Goal: Information Seeking & Learning: Learn about a topic

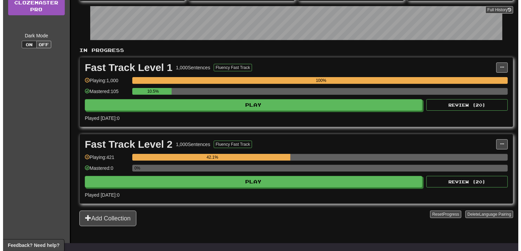
scroll to position [107, 0]
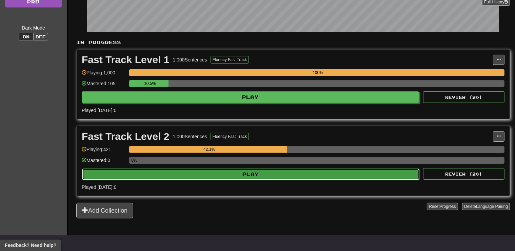
click at [272, 174] on button "Play" at bounding box center [250, 174] width 337 height 12
select select "**"
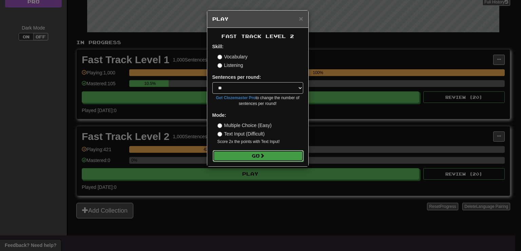
click at [264, 156] on span at bounding box center [262, 155] width 5 height 5
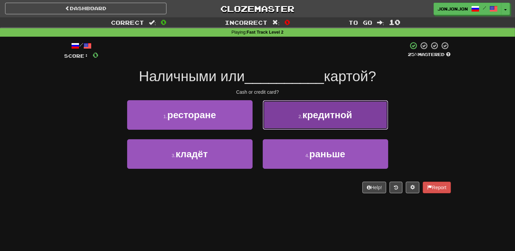
click at [319, 116] on span "кредитной" at bounding box center [327, 115] width 50 height 11
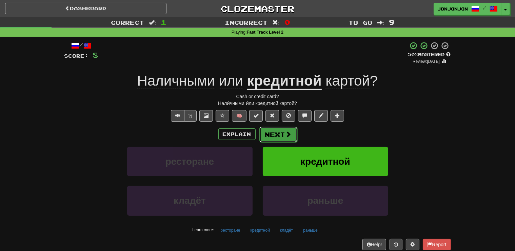
click at [278, 138] on button "Next" at bounding box center [278, 134] width 38 height 16
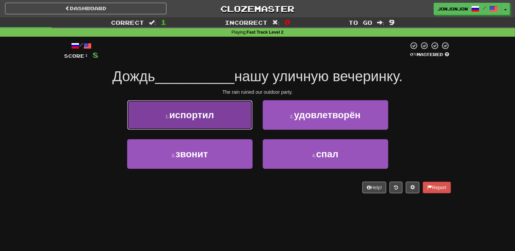
click at [225, 129] on button "1 . испортил" at bounding box center [189, 114] width 125 height 29
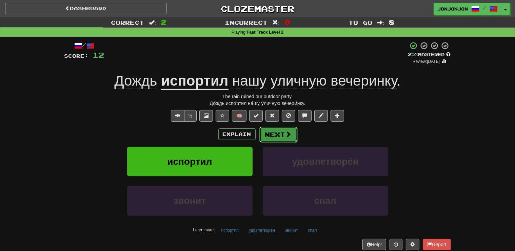
click at [286, 132] on span at bounding box center [288, 134] width 6 height 6
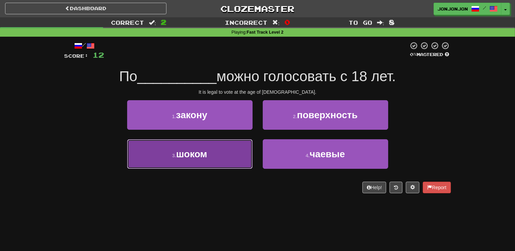
click at [239, 156] on button "3 . шоком" at bounding box center [189, 153] width 125 height 29
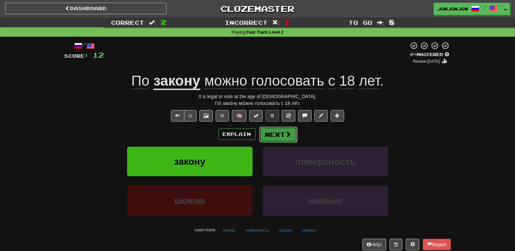
click at [277, 138] on button "Next" at bounding box center [278, 134] width 38 height 16
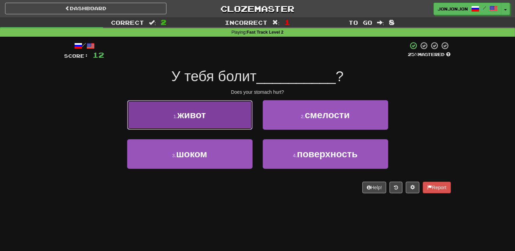
click at [217, 120] on button "1 . живот" at bounding box center [189, 114] width 125 height 29
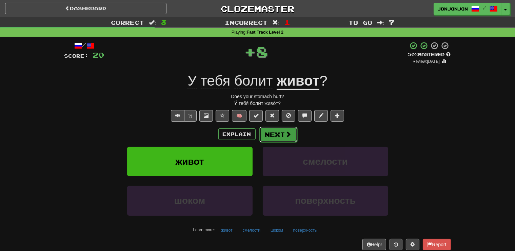
click at [278, 138] on button "Next" at bounding box center [278, 134] width 38 height 16
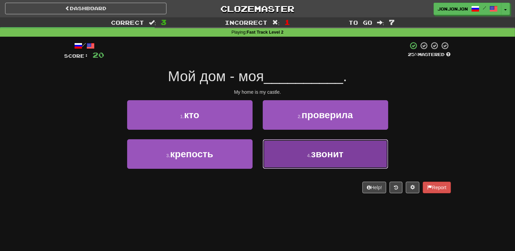
click at [311, 152] on button "4 . звонит" at bounding box center [325, 153] width 125 height 29
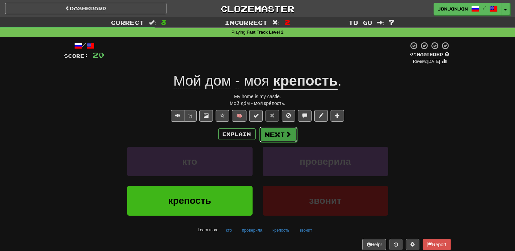
click at [289, 132] on span at bounding box center [288, 134] width 6 height 6
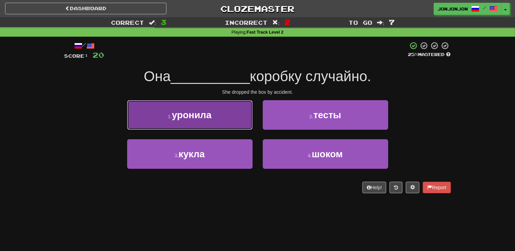
click at [226, 120] on button "1 . уронила" at bounding box center [189, 114] width 125 height 29
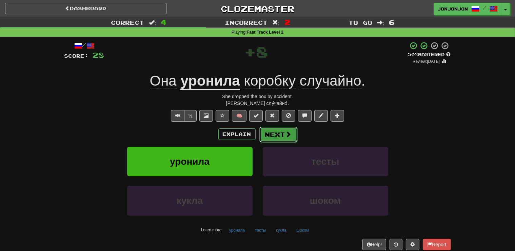
click at [282, 133] on button "Next" at bounding box center [278, 134] width 38 height 16
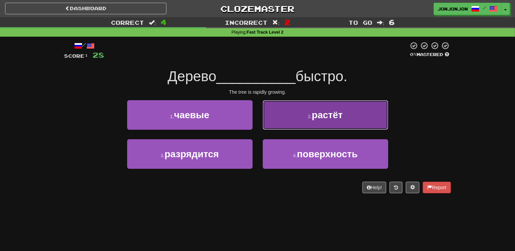
click at [315, 124] on button "2 . растёт" at bounding box center [325, 114] width 125 height 29
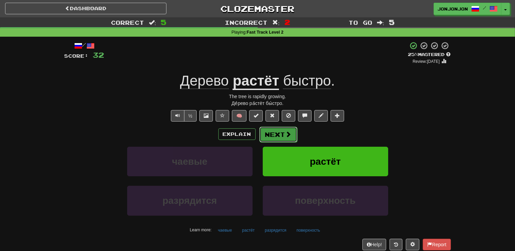
click at [277, 134] on button "Next" at bounding box center [278, 134] width 38 height 16
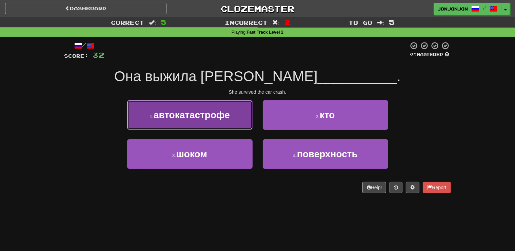
click at [228, 117] on span "автокатастрофе" at bounding box center [192, 115] width 76 height 11
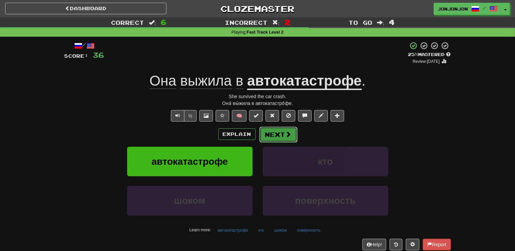
click at [271, 134] on button "Next" at bounding box center [278, 134] width 38 height 16
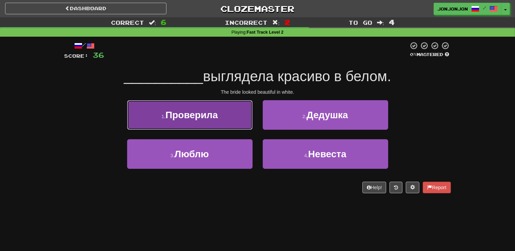
click at [214, 127] on button "1 . Проверила" at bounding box center [189, 114] width 125 height 29
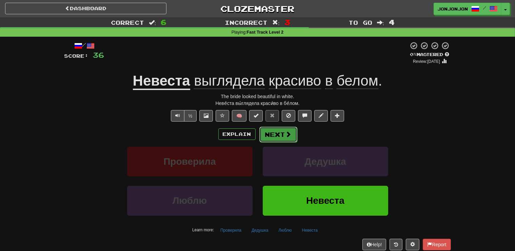
click at [277, 136] on button "Next" at bounding box center [278, 134] width 38 height 16
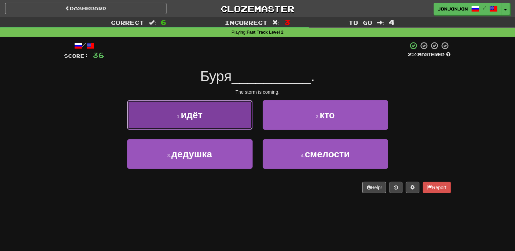
click at [218, 123] on button "1 . идёт" at bounding box center [189, 114] width 125 height 29
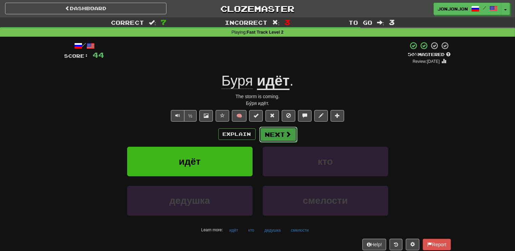
click at [288, 134] on span at bounding box center [288, 134] width 6 height 6
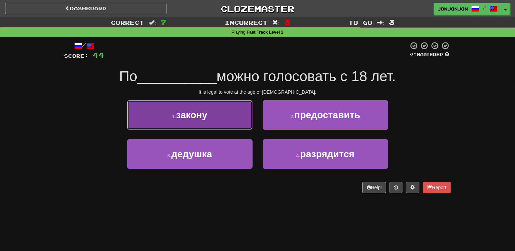
click at [233, 121] on button "1 . закону" at bounding box center [189, 114] width 125 height 29
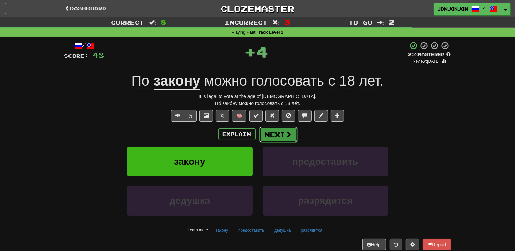
click at [275, 135] on button "Next" at bounding box center [278, 134] width 38 height 16
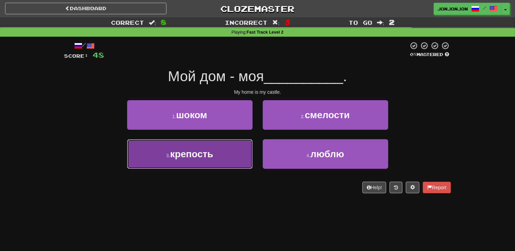
click at [214, 156] on button "3 . крепость" at bounding box center [189, 153] width 125 height 29
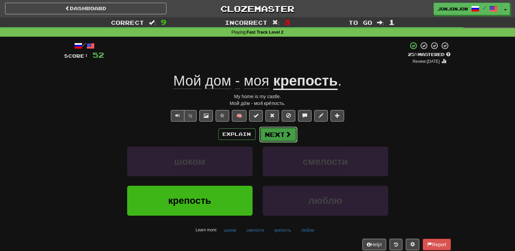
click at [272, 137] on button "Next" at bounding box center [278, 134] width 38 height 16
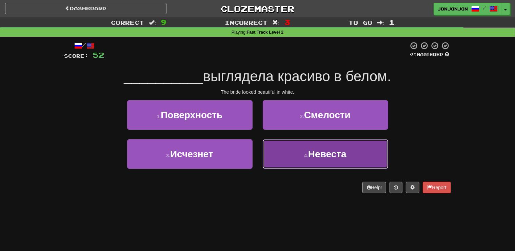
click at [309, 152] on button "4 . Невеста" at bounding box center [325, 153] width 125 height 29
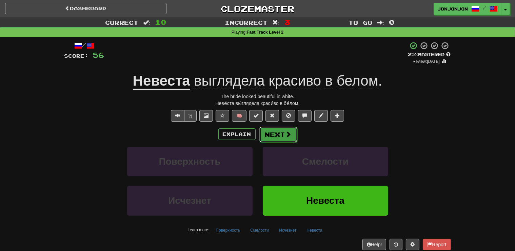
click at [278, 138] on button "Next" at bounding box center [278, 134] width 38 height 16
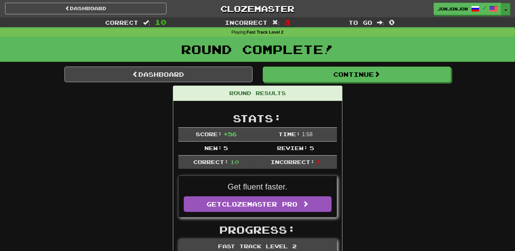
click at [505, 7] on button "Toggle Dropdown" at bounding box center [505, 9] width 9 height 12
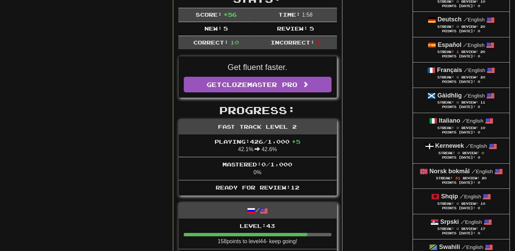
scroll to position [125, 0]
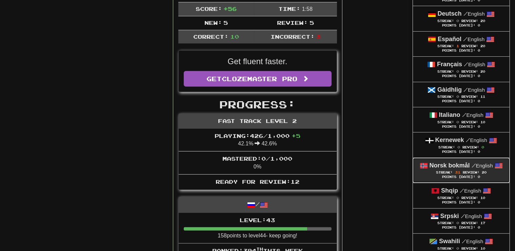
click at [459, 176] on div "Points [DATE]: 0" at bounding box center [461, 177] width 83 height 4
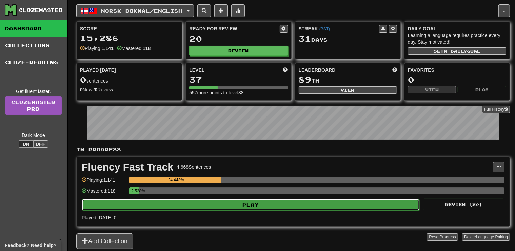
click at [228, 200] on button "Play" at bounding box center [250, 205] width 337 height 12
select select "**"
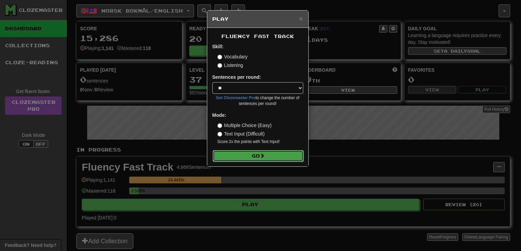
click at [248, 158] on button "Go" at bounding box center [258, 156] width 91 height 12
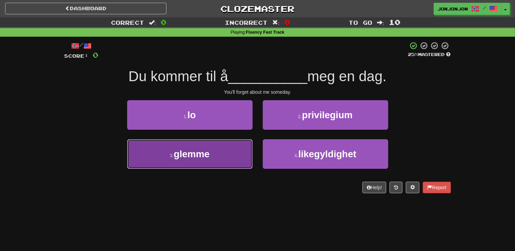
click at [210, 152] on span "glemme" at bounding box center [192, 153] width 36 height 11
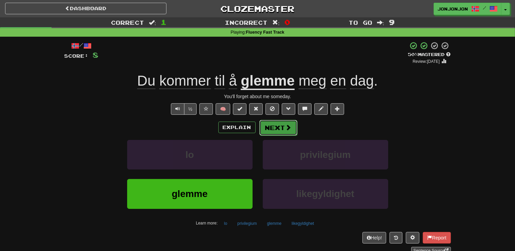
click at [285, 131] on button "Next" at bounding box center [278, 128] width 38 height 16
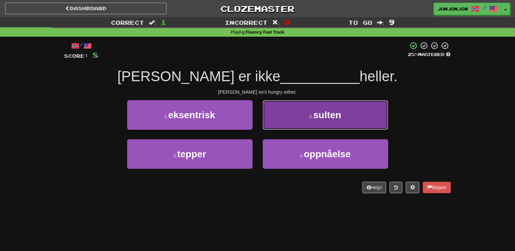
click at [323, 119] on span "sulten" at bounding box center [327, 115] width 28 height 11
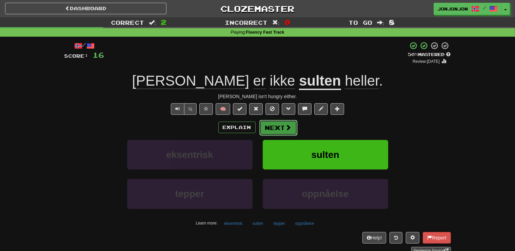
click at [277, 128] on button "Next" at bounding box center [278, 128] width 38 height 16
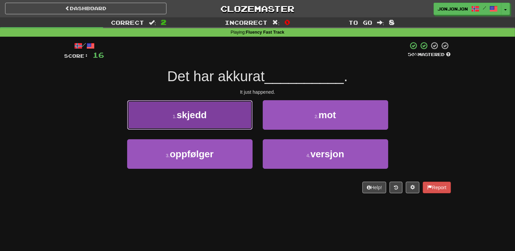
click at [214, 120] on button "1 . skjedd" at bounding box center [189, 114] width 125 height 29
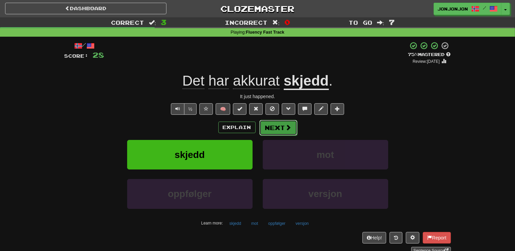
click at [285, 127] on span at bounding box center [288, 127] width 6 height 6
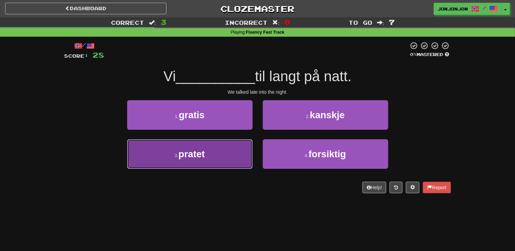
click at [215, 155] on button "3 . pratet" at bounding box center [189, 153] width 125 height 29
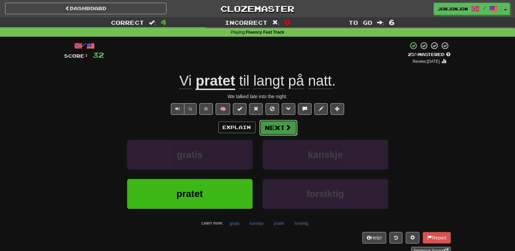
click at [276, 128] on button "Next" at bounding box center [278, 128] width 38 height 16
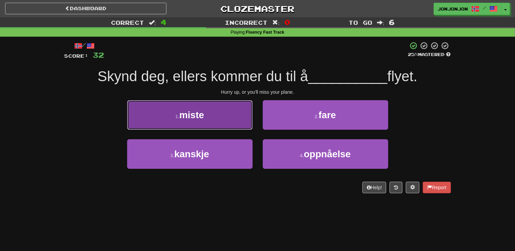
click at [225, 118] on button "1 . miste" at bounding box center [189, 114] width 125 height 29
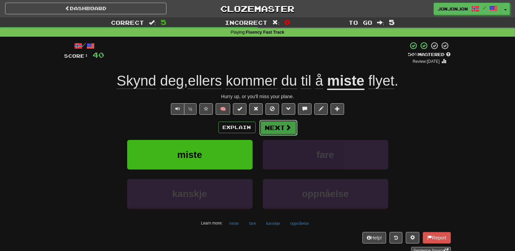
click at [288, 128] on span at bounding box center [288, 127] width 6 height 6
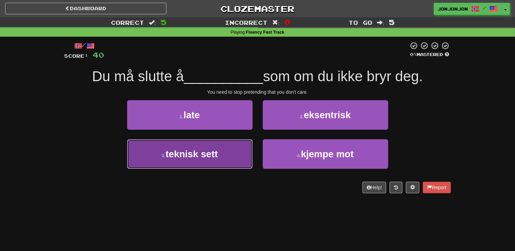
click at [213, 155] on span "teknisk sett" at bounding box center [191, 153] width 52 height 11
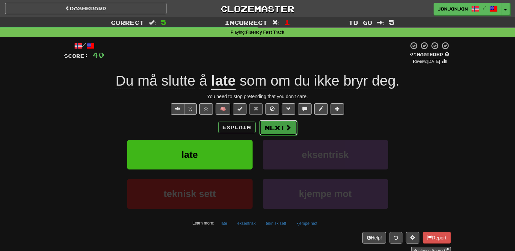
click at [278, 123] on button "Next" at bounding box center [278, 128] width 38 height 16
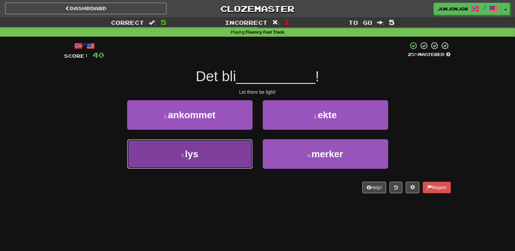
click at [215, 155] on button "3 . lys" at bounding box center [189, 153] width 125 height 29
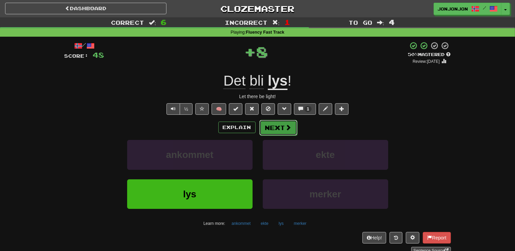
click at [291, 124] on span at bounding box center [288, 127] width 6 height 6
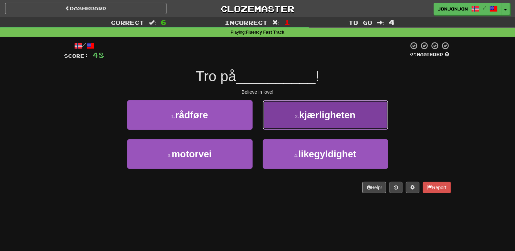
click at [304, 124] on button "2 . kjærligheten" at bounding box center [325, 114] width 125 height 29
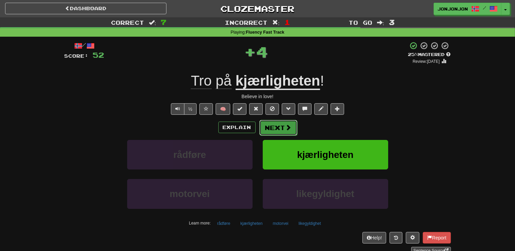
click at [285, 131] on button "Next" at bounding box center [278, 128] width 38 height 16
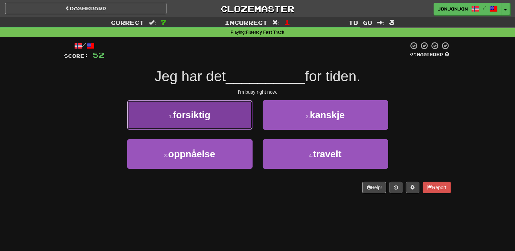
click at [227, 122] on button "1 . forsiktig" at bounding box center [189, 114] width 125 height 29
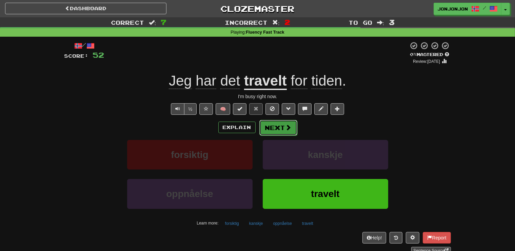
click at [278, 124] on button "Next" at bounding box center [278, 128] width 38 height 16
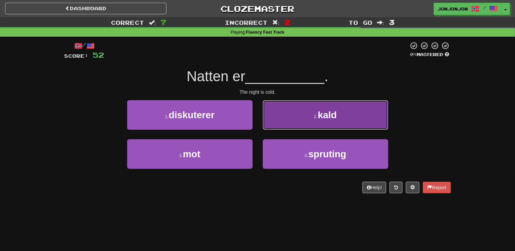
click at [327, 122] on button "2 . kald" at bounding box center [325, 114] width 125 height 29
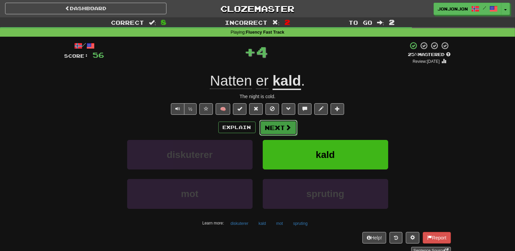
click at [286, 127] on span at bounding box center [288, 127] width 6 height 6
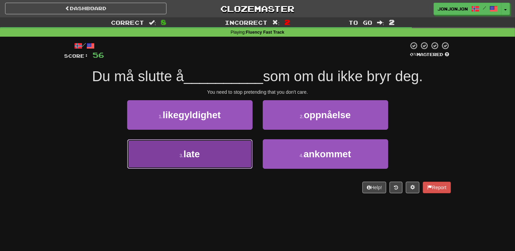
click at [208, 155] on button "3 . late" at bounding box center [189, 153] width 125 height 29
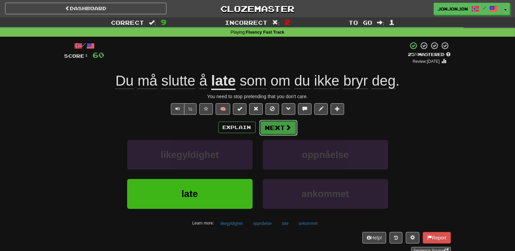
click at [279, 129] on button "Next" at bounding box center [278, 128] width 38 height 16
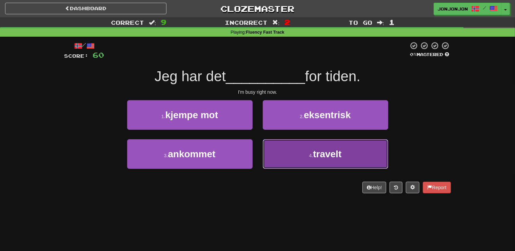
click at [315, 157] on span "travelt" at bounding box center [327, 153] width 28 height 11
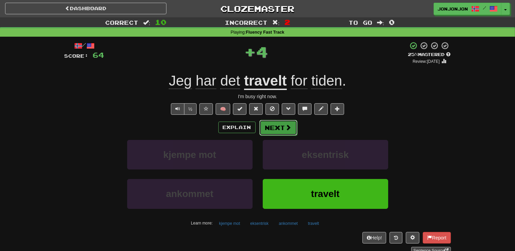
click at [286, 125] on span at bounding box center [288, 127] width 6 height 6
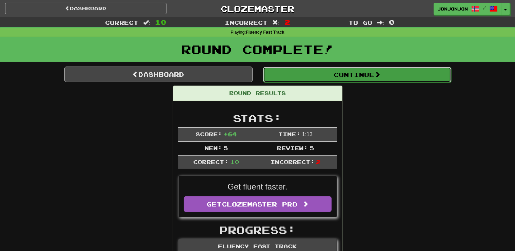
click at [391, 75] on button "Continue" at bounding box center [357, 75] width 188 height 16
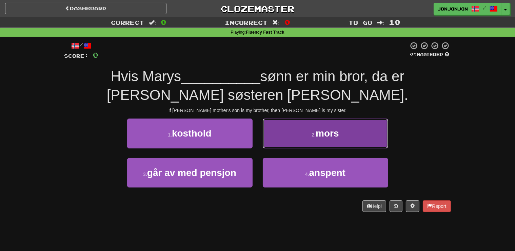
click at [326, 132] on span "mors" at bounding box center [327, 133] width 23 height 11
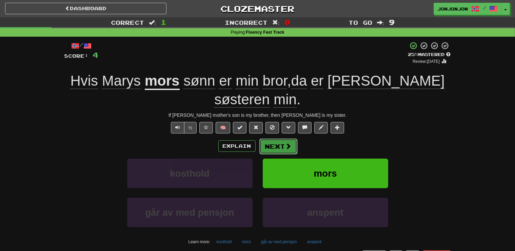
click at [273, 138] on button "Next" at bounding box center [278, 146] width 38 height 16
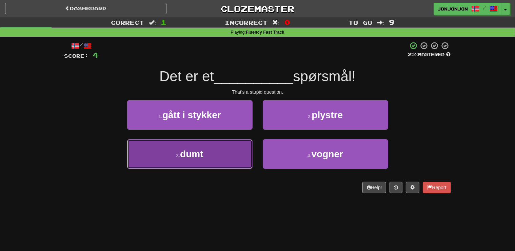
click at [218, 157] on button "3 . dumt" at bounding box center [189, 153] width 125 height 29
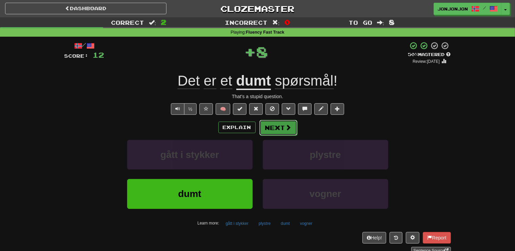
click at [285, 126] on span at bounding box center [288, 127] width 6 height 6
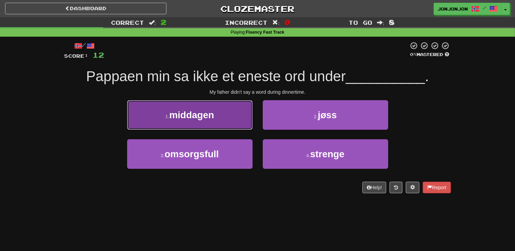
click at [219, 116] on button "1 . middagen" at bounding box center [189, 114] width 125 height 29
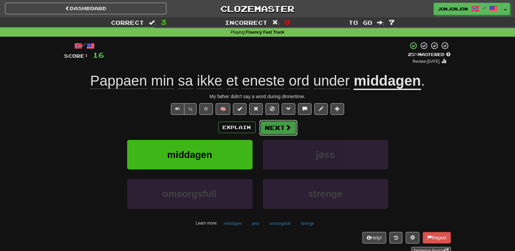
click at [281, 130] on button "Next" at bounding box center [278, 128] width 38 height 16
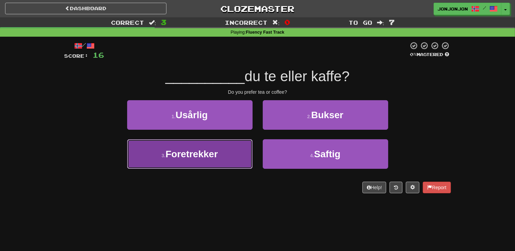
click at [211, 159] on button "3 . Foretrekker" at bounding box center [189, 153] width 125 height 29
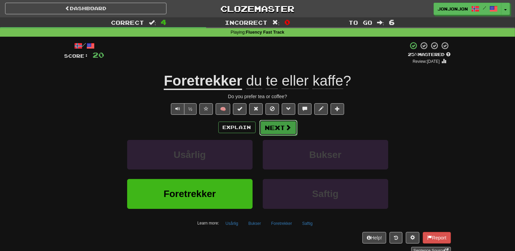
click at [273, 131] on button "Next" at bounding box center [278, 128] width 38 height 16
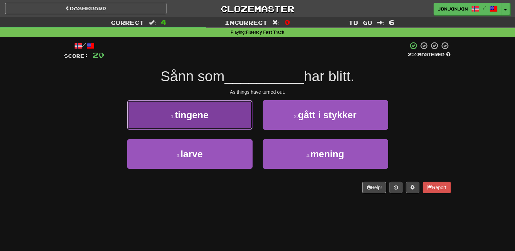
click at [226, 122] on button "1 . tingene" at bounding box center [189, 114] width 125 height 29
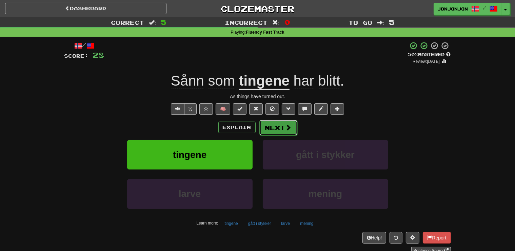
click at [281, 125] on button "Next" at bounding box center [278, 128] width 38 height 16
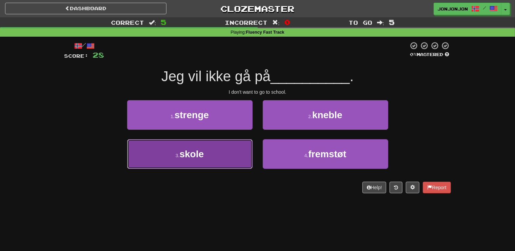
click at [219, 162] on button "3 . skole" at bounding box center [189, 153] width 125 height 29
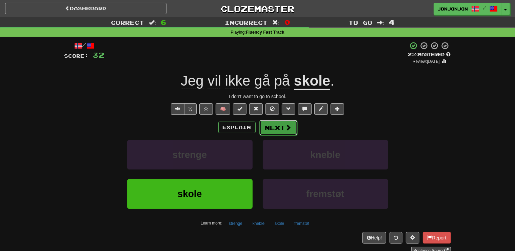
click at [276, 127] on button "Next" at bounding box center [278, 128] width 38 height 16
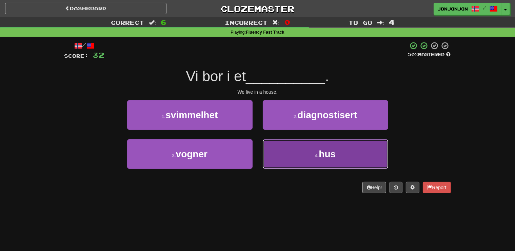
click at [318, 148] on button "4 . hus" at bounding box center [325, 153] width 125 height 29
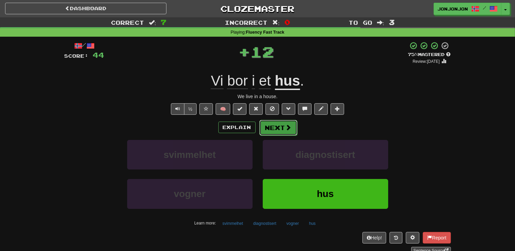
click at [283, 123] on button "Next" at bounding box center [278, 128] width 38 height 16
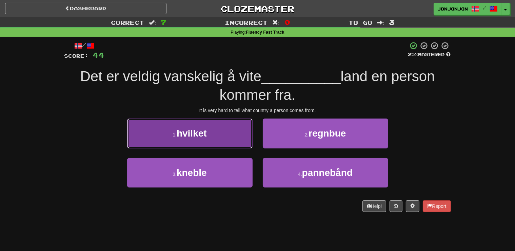
click at [208, 142] on button "1 . hvilket" at bounding box center [189, 132] width 125 height 29
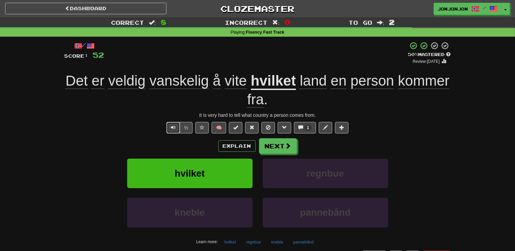
click at [168, 128] on button "Text-to-speech controls" at bounding box center [173, 128] width 14 height 12
click at [275, 148] on button "Next" at bounding box center [278, 146] width 38 height 16
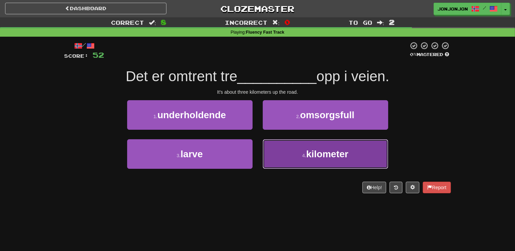
click at [325, 155] on span "kilometer" at bounding box center [327, 153] width 42 height 11
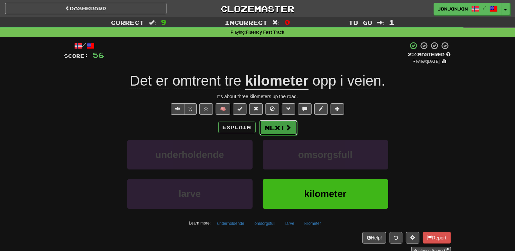
click at [273, 132] on button "Next" at bounding box center [278, 128] width 38 height 16
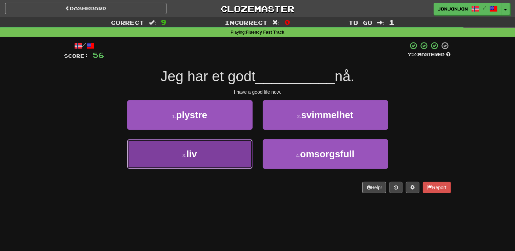
click at [214, 166] on button "3 . liv" at bounding box center [189, 153] width 125 height 29
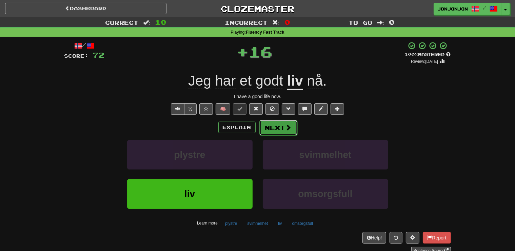
click at [286, 133] on button "Next" at bounding box center [278, 128] width 38 height 16
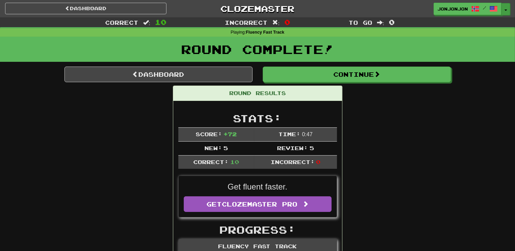
click at [505, 8] on button "Toggle Dropdown" at bounding box center [505, 9] width 9 height 12
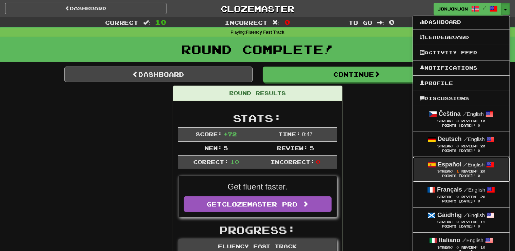
click at [448, 169] on div "Streak: 1 Review: 20" at bounding box center [461, 170] width 83 height 5
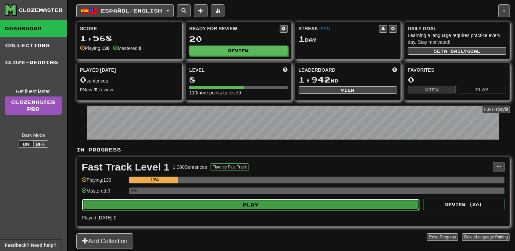
click at [244, 206] on button "Play" at bounding box center [250, 205] width 337 height 12
select select "**"
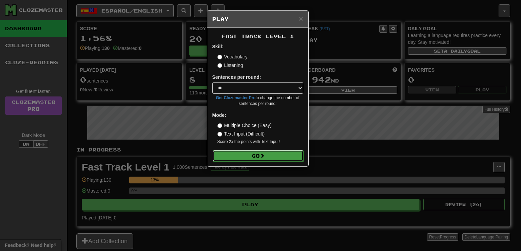
click at [244, 160] on button "Go" at bounding box center [258, 156] width 91 height 12
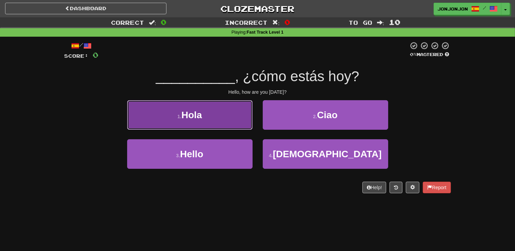
click at [216, 119] on button "1 . [GEOGRAPHIC_DATA]" at bounding box center [189, 114] width 125 height 29
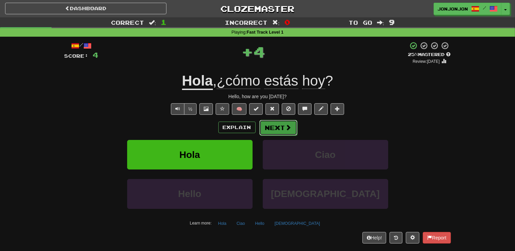
click at [275, 127] on button "Next" at bounding box center [278, 128] width 38 height 16
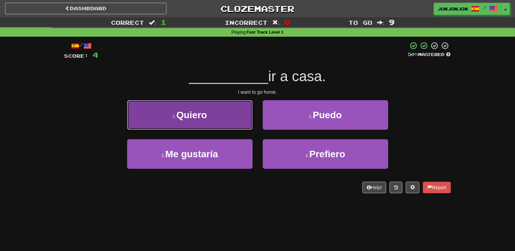
click at [223, 115] on button "1 . Quiero" at bounding box center [189, 114] width 125 height 29
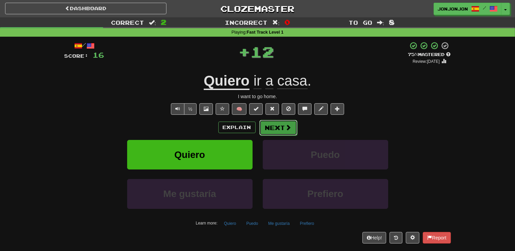
click at [277, 132] on button "Next" at bounding box center [278, 128] width 38 height 16
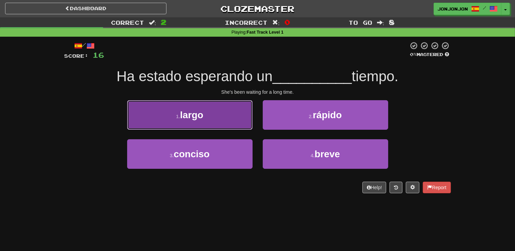
click at [212, 116] on button "1 . largo" at bounding box center [189, 114] width 125 height 29
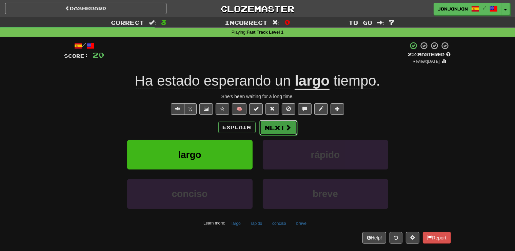
click at [275, 128] on button "Next" at bounding box center [278, 128] width 38 height 16
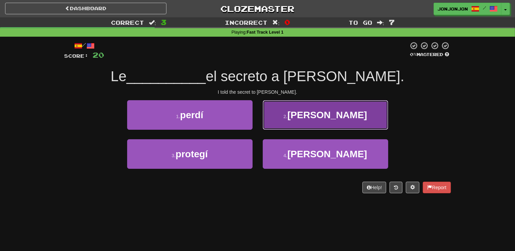
click at [316, 112] on span "[PERSON_NAME]" at bounding box center [327, 115] width 80 height 11
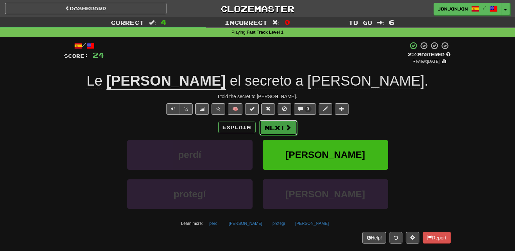
click at [277, 128] on button "Next" at bounding box center [278, 128] width 38 height 16
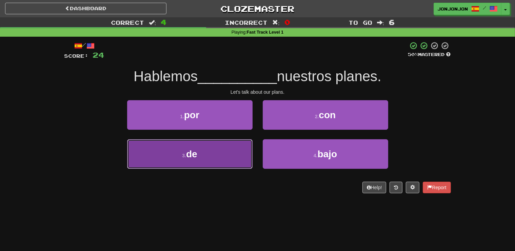
click at [223, 153] on button "3 . de" at bounding box center [189, 153] width 125 height 29
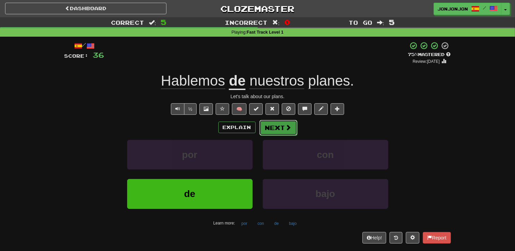
click at [277, 131] on button "Next" at bounding box center [278, 128] width 38 height 16
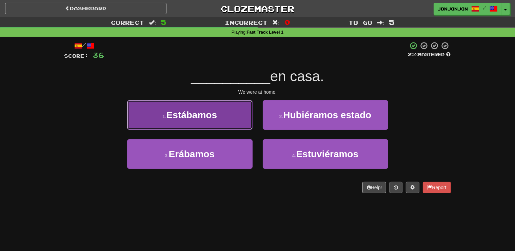
click at [235, 121] on button "1 . Estábamos" at bounding box center [189, 114] width 125 height 29
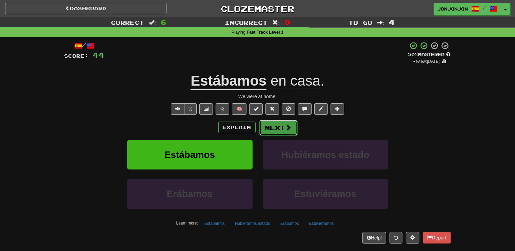
click at [274, 132] on button "Next" at bounding box center [278, 128] width 38 height 16
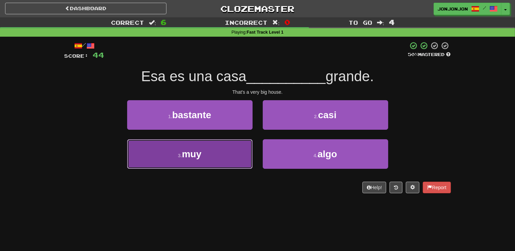
click at [232, 154] on button "3 . muy" at bounding box center [189, 153] width 125 height 29
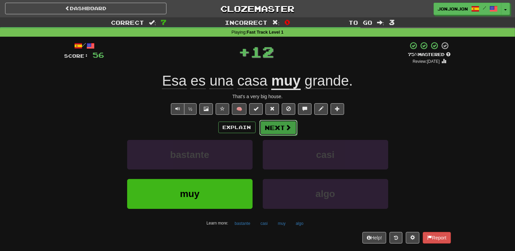
click at [285, 123] on button "Next" at bounding box center [278, 128] width 38 height 16
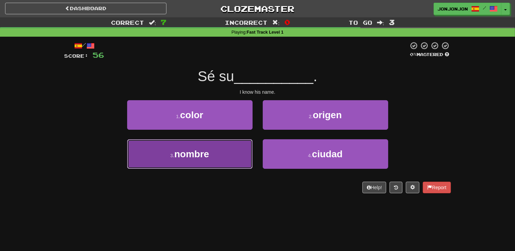
click at [205, 159] on span "nombre" at bounding box center [191, 153] width 35 height 11
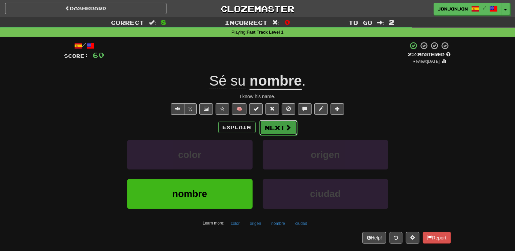
click at [273, 124] on button "Next" at bounding box center [278, 128] width 38 height 16
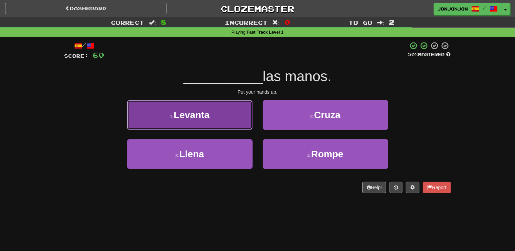
click at [211, 123] on button "1 . [GEOGRAPHIC_DATA]" at bounding box center [189, 114] width 125 height 29
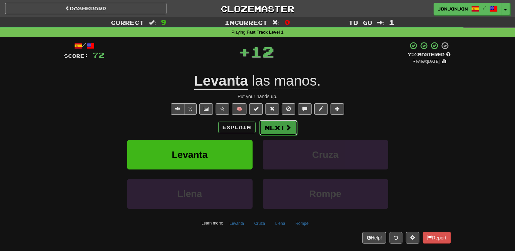
click at [279, 128] on button "Next" at bounding box center [278, 128] width 38 height 16
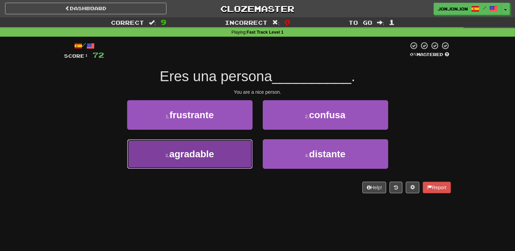
click at [225, 150] on button "3 . agradable" at bounding box center [189, 153] width 125 height 29
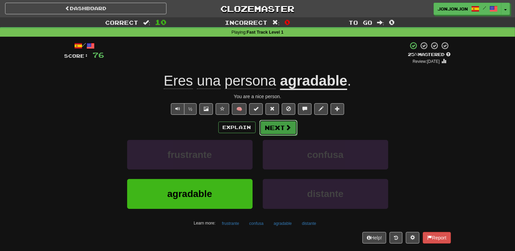
click at [277, 128] on button "Next" at bounding box center [278, 128] width 38 height 16
